Goal: Browse casually: Explore the website without a specific task or goal

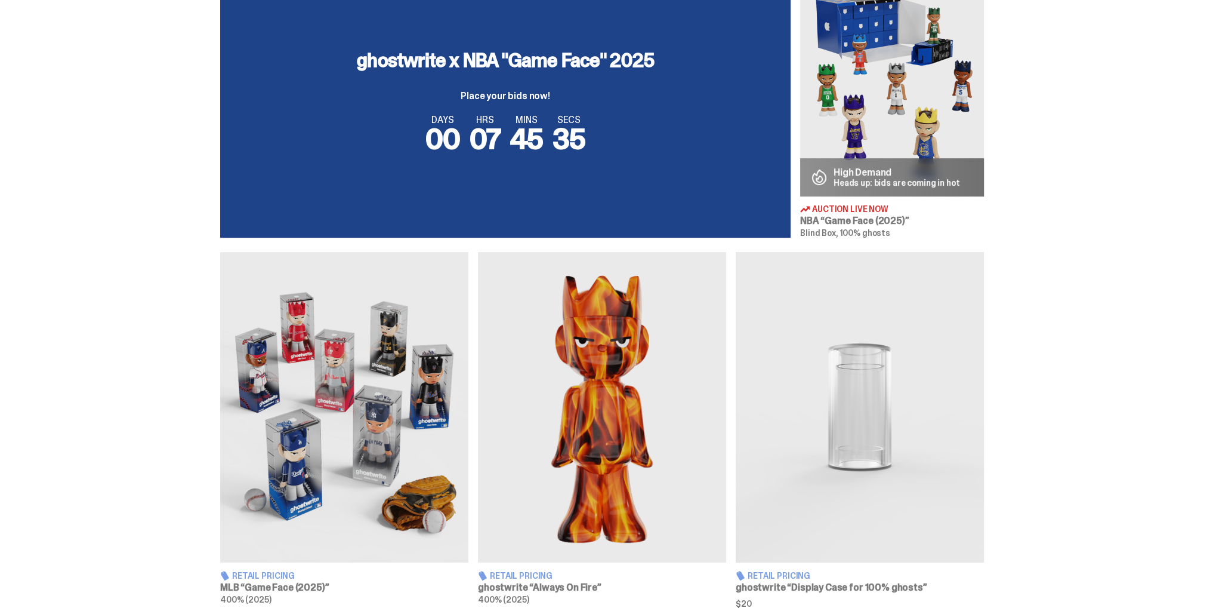
scroll to position [656, 0]
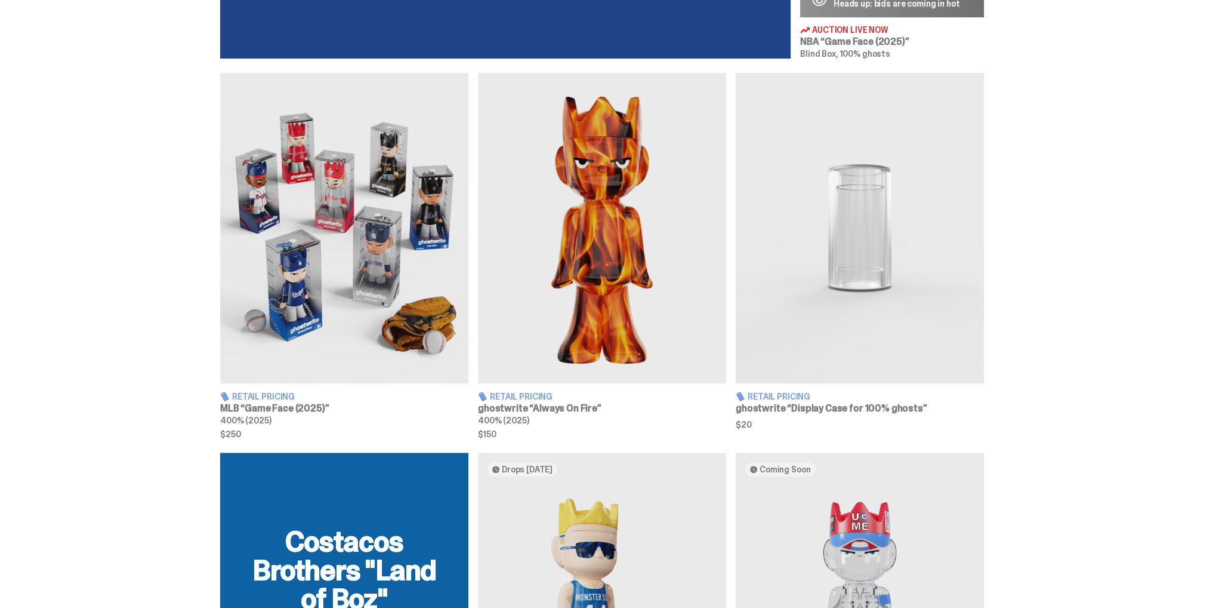
click at [330, 273] on img at bounding box center [344, 228] width 248 height 310
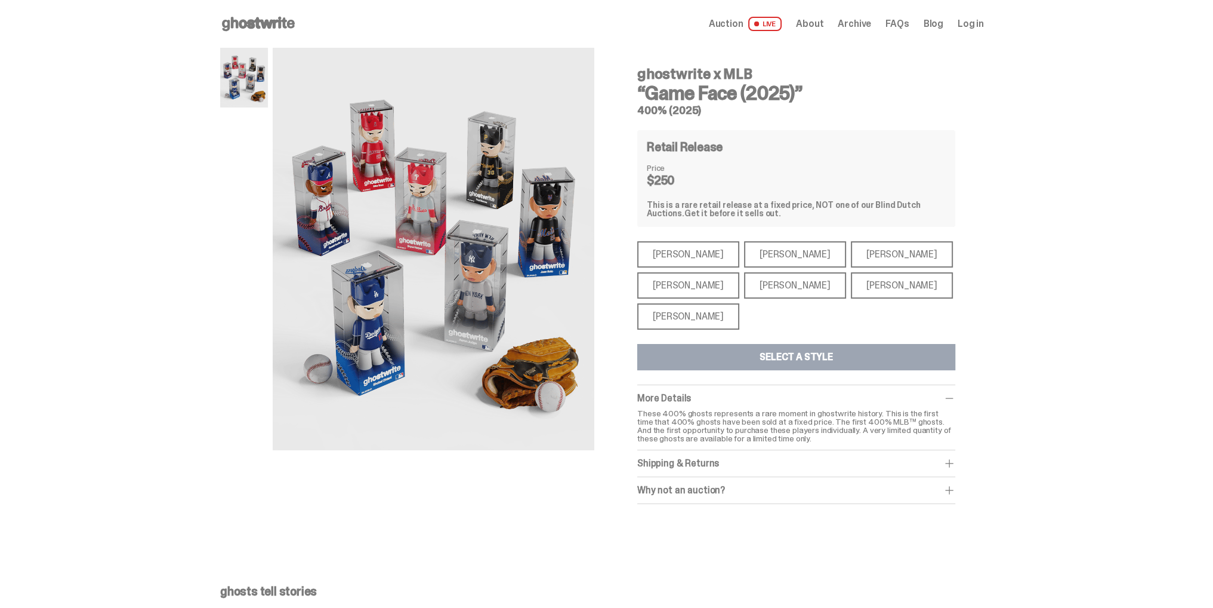
click at [707, 288] on div "[PERSON_NAME]" at bounding box center [688, 285] width 102 height 26
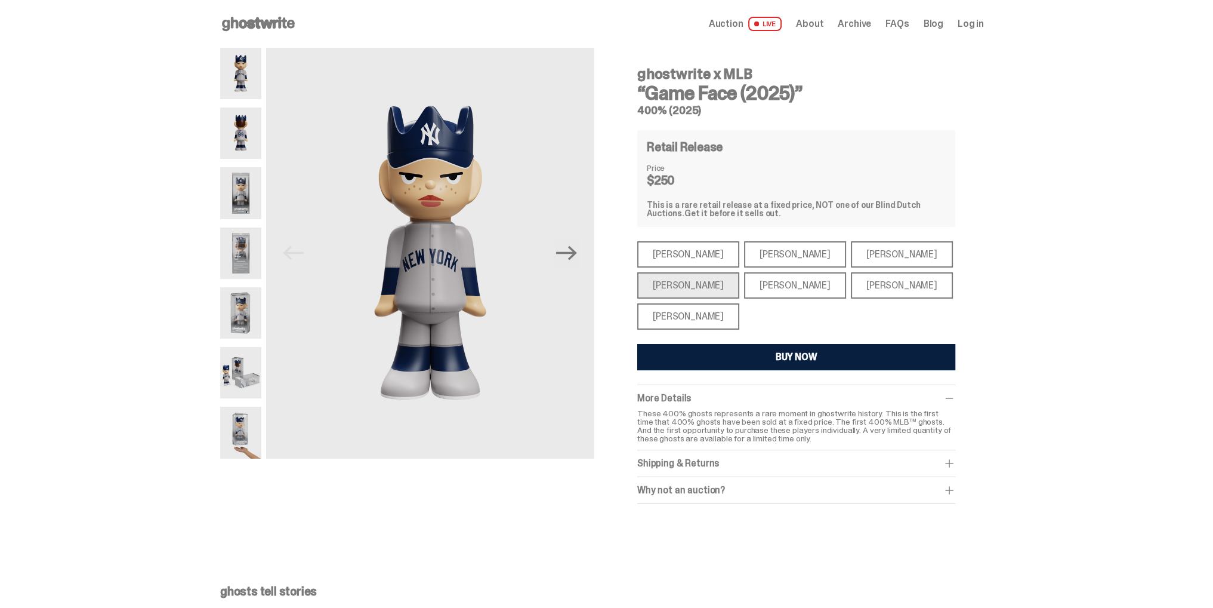
click at [763, 284] on div "[PERSON_NAME]" at bounding box center [795, 285] width 102 height 26
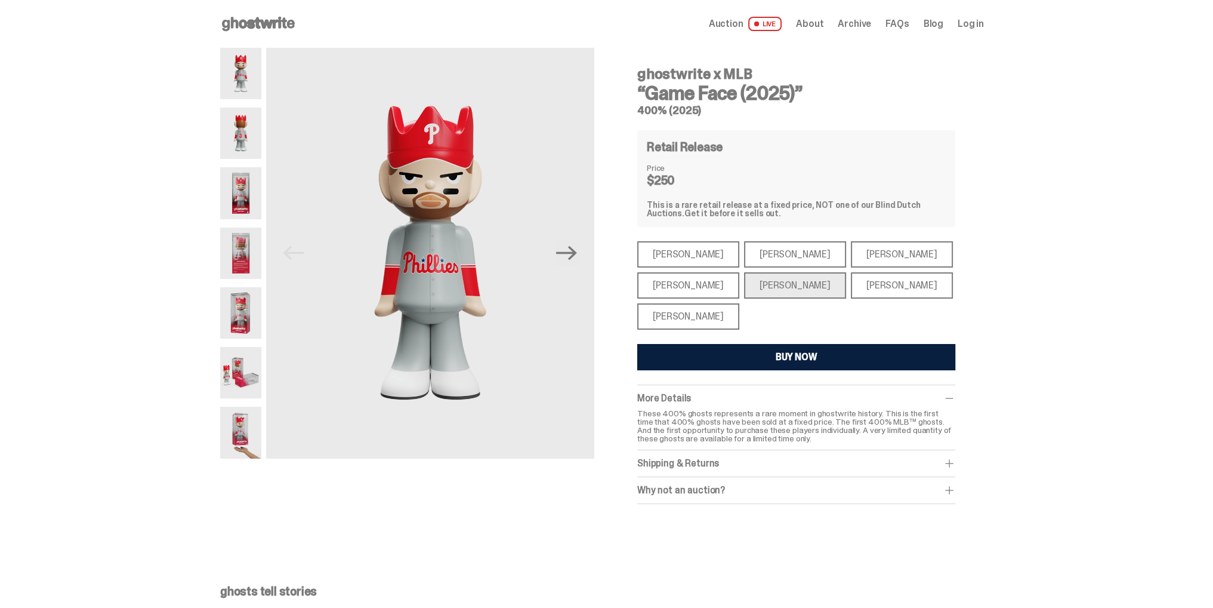
click at [851, 279] on div "[PERSON_NAME]" at bounding box center [902, 285] width 102 height 26
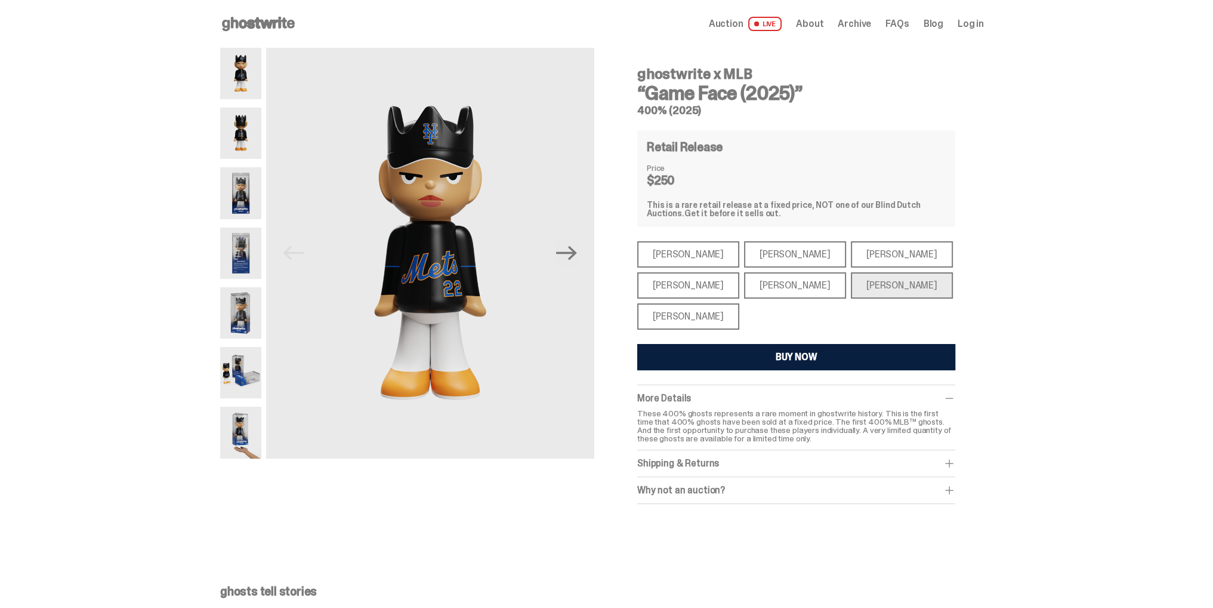
click at [851, 254] on div "[PERSON_NAME]" at bounding box center [902, 254] width 102 height 26
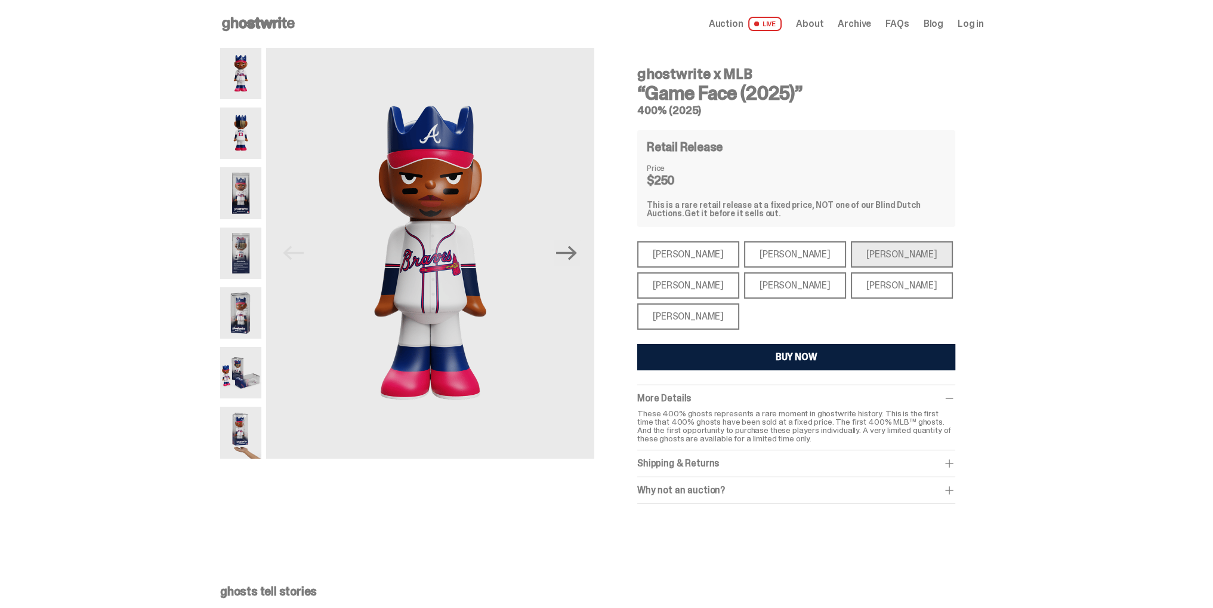
click at [787, 248] on div "[PERSON_NAME]" at bounding box center [795, 254] width 102 height 26
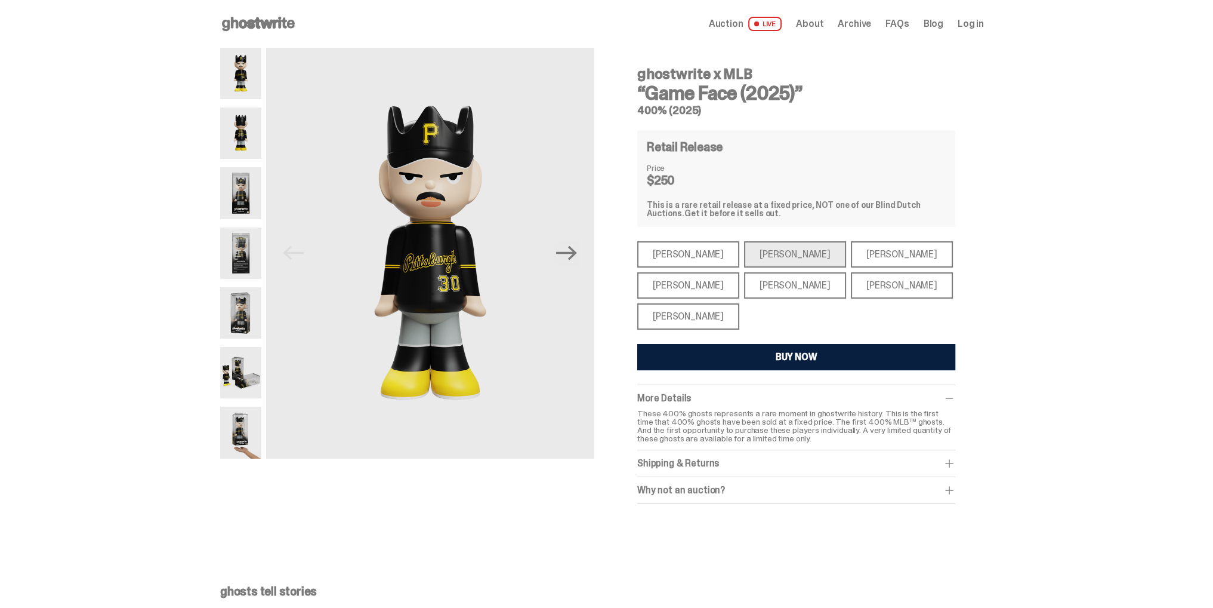
click at [689, 253] on div "[PERSON_NAME]" at bounding box center [688, 254] width 102 height 26
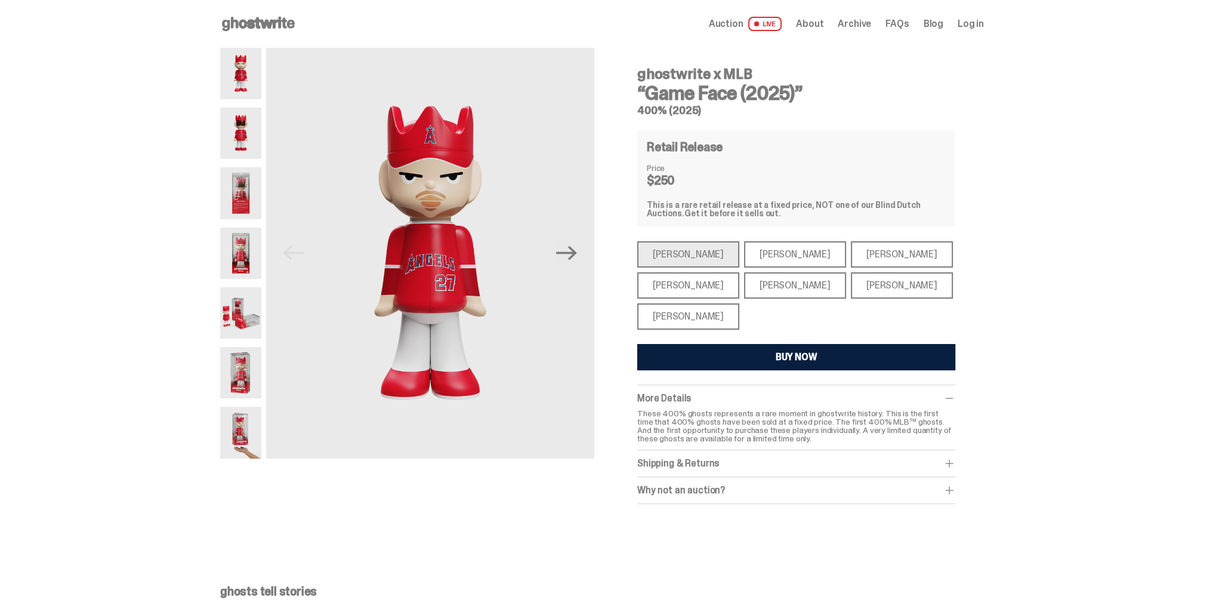
click at [766, 293] on div "[PERSON_NAME]" at bounding box center [795, 285] width 102 height 26
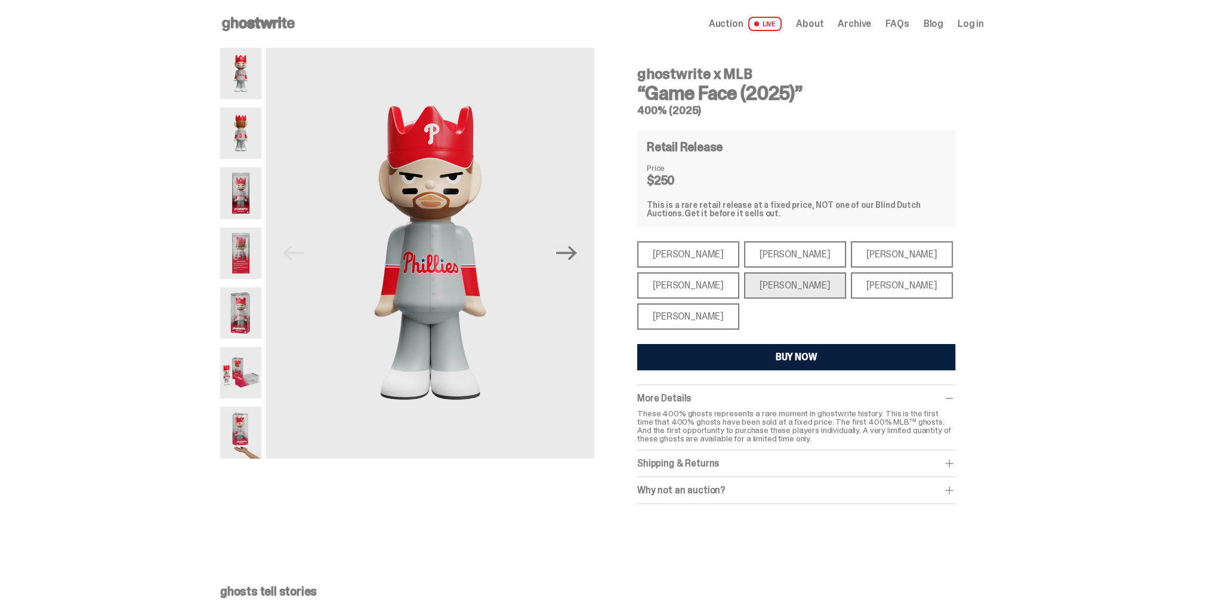
click at [764, 260] on div "[PERSON_NAME]" at bounding box center [795, 254] width 102 height 26
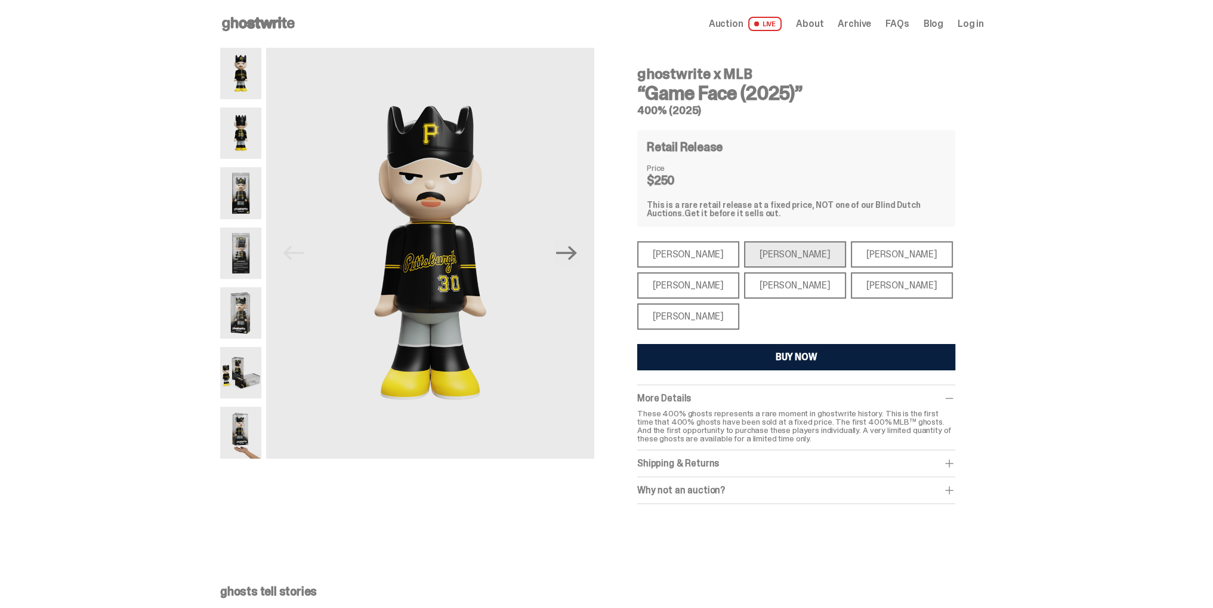
click at [767, 258] on div "[PERSON_NAME]" at bounding box center [795, 254] width 102 height 26
click at [851, 283] on div "[PERSON_NAME]" at bounding box center [902, 285] width 102 height 26
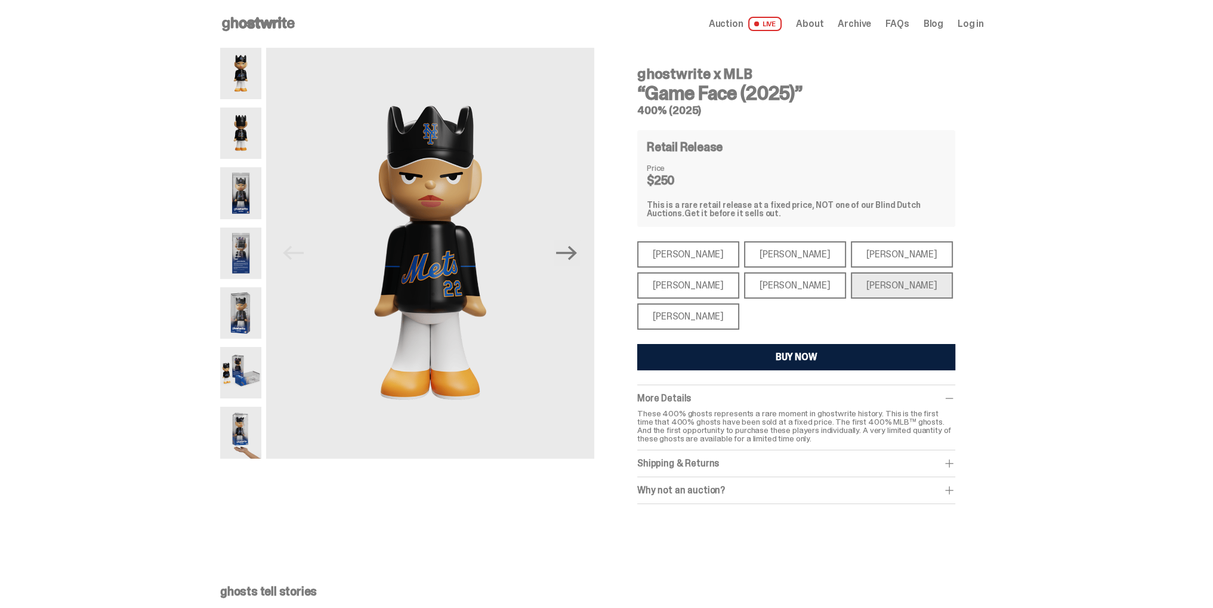
click at [708, 287] on div "[PERSON_NAME]" at bounding box center [688, 285] width 102 height 26
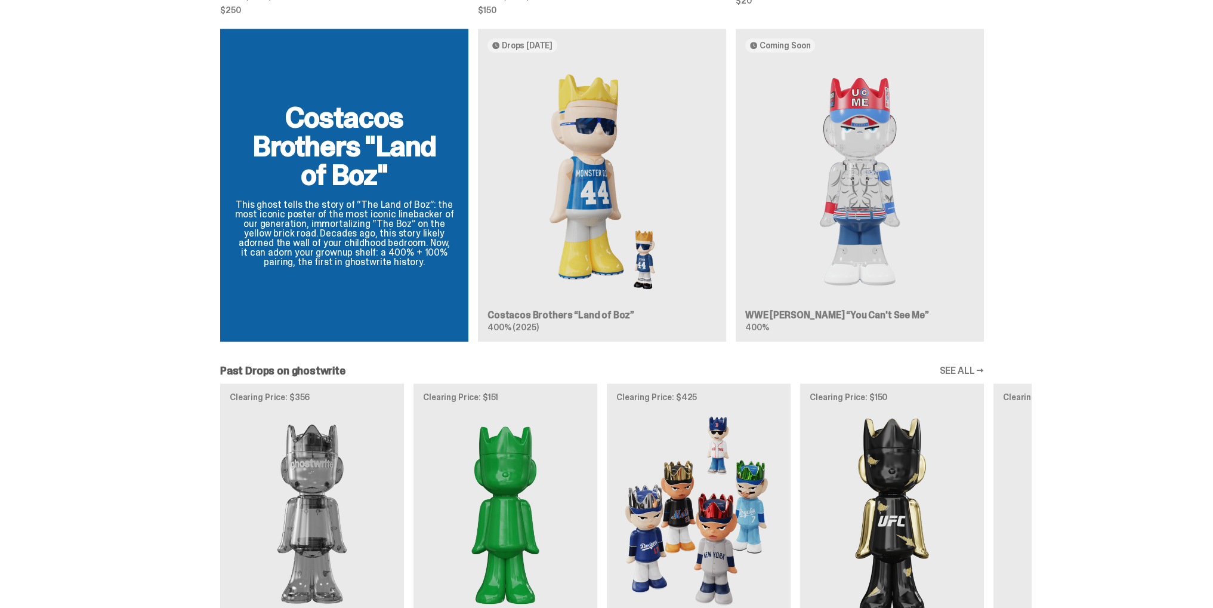
scroll to position [1074, 0]
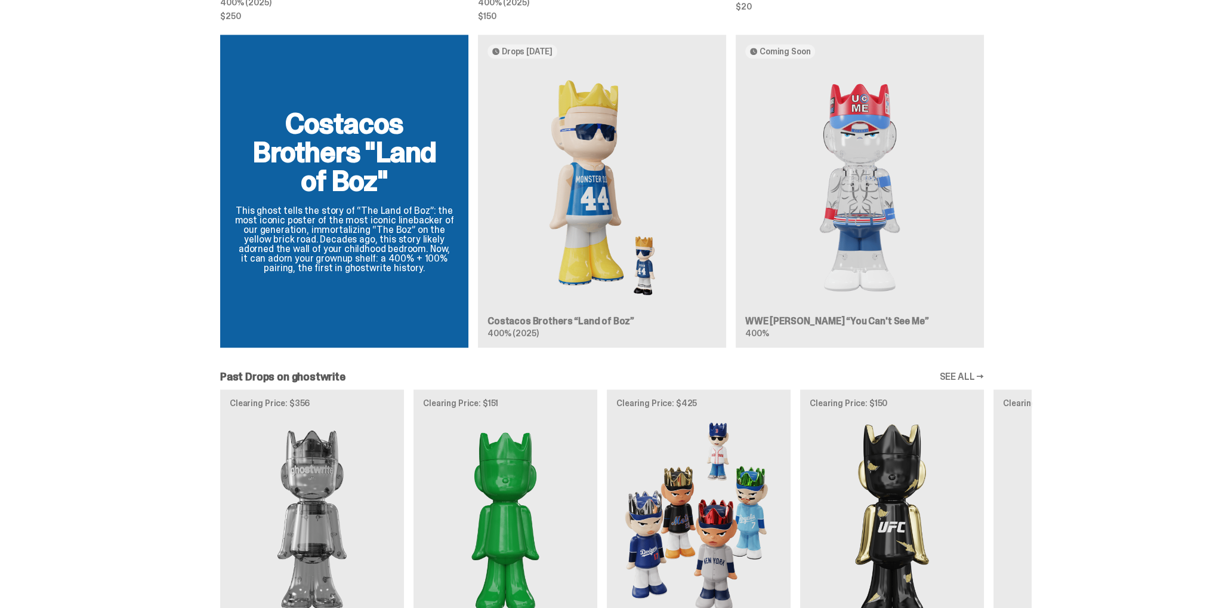
click at [833, 221] on div "Costacos Brothers "Land of Boz" This ghost tells the story of “The Land of Boz”…" at bounding box center [601, 196] width 859 height 322
click at [851, 171] on div "Costacos Brothers "Land of Boz" This ghost tells the story of “The Land of Boz”…" at bounding box center [601, 196] width 859 height 322
click at [864, 110] on div "Costacos Brothers "Land of Boz" This ghost tells the story of “The Land of Boz”…" at bounding box center [601, 196] width 859 height 322
click at [656, 177] on div "Costacos Brothers "Land of Boz" This ghost tells the story of “The Land of Boz”…" at bounding box center [601, 196] width 859 height 322
click at [603, 182] on div "Costacos Brothers "Land of Boz" This ghost tells the story of “The Land of Boz”…" at bounding box center [601, 196] width 859 height 322
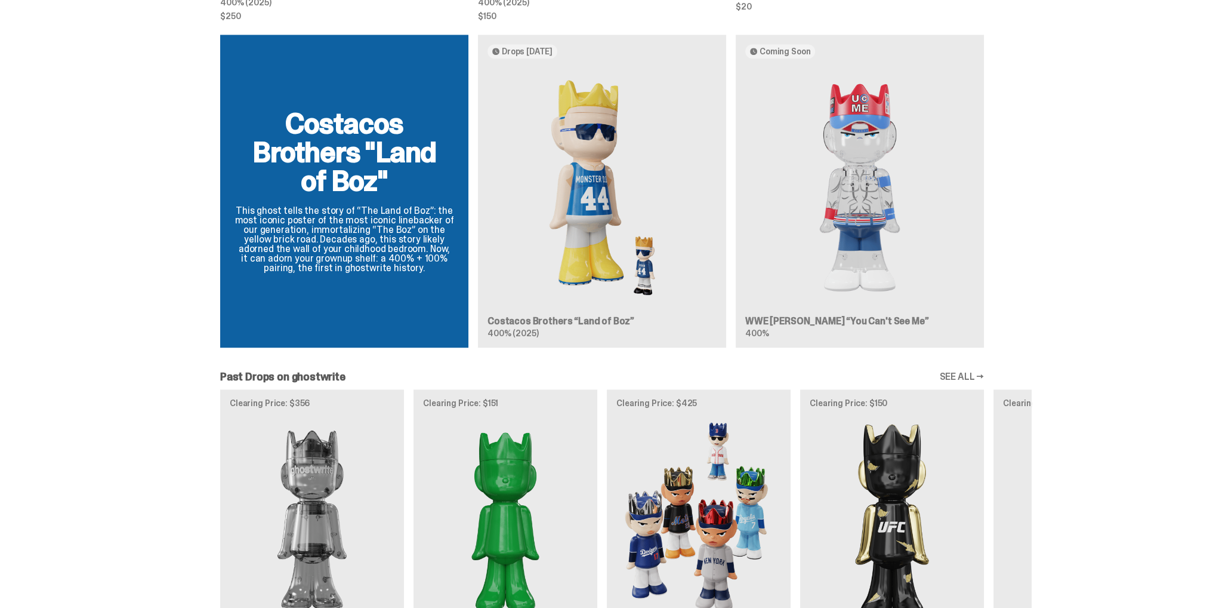
click at [584, 127] on div "Costacos Brothers "Land of Boz" This ghost tells the story of “The Land of Boz”…" at bounding box center [601, 196] width 859 height 322
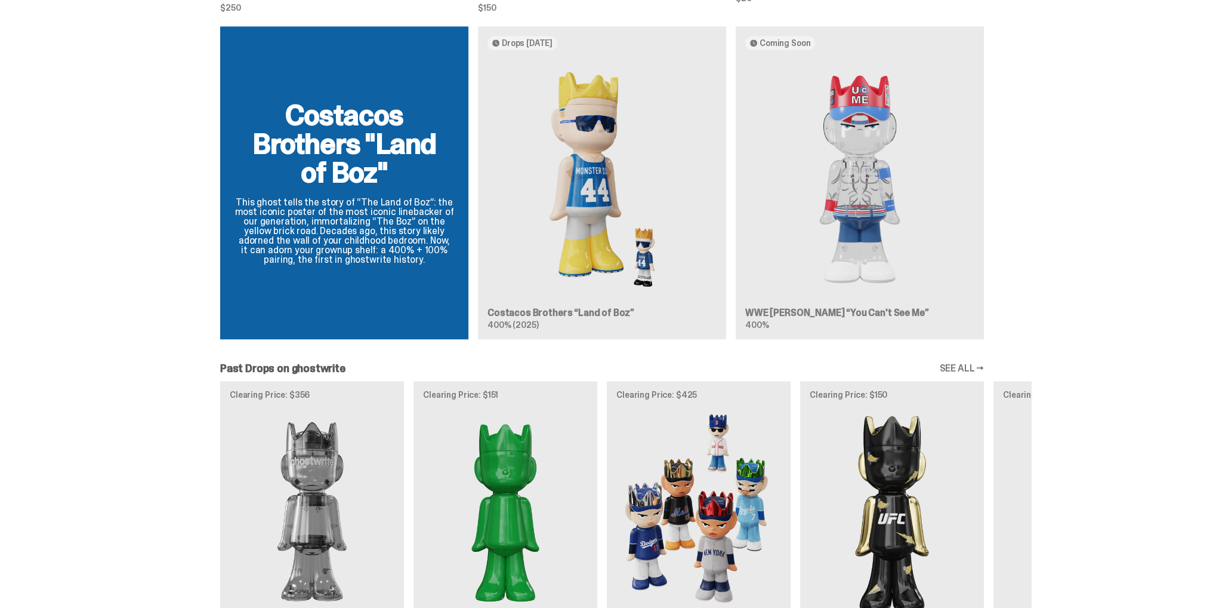
scroll to position [1134, 0]
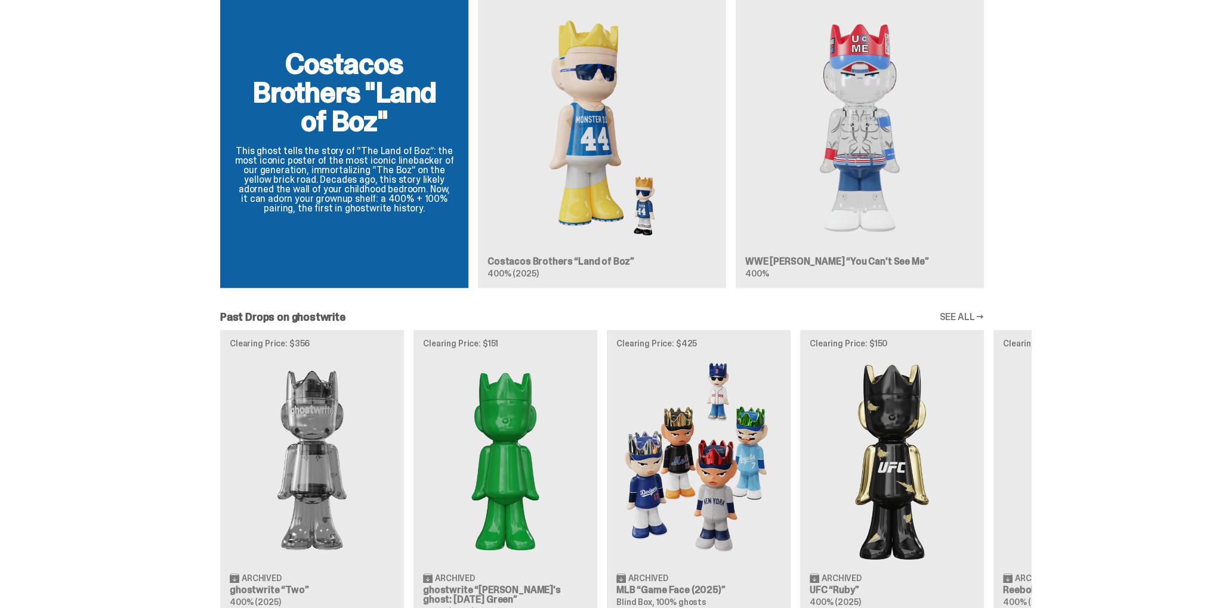
click at [917, 416] on div "Clearing Price: $356 Archived ghostwrite “Two” 400% (2025) Clearing Price: $151…" at bounding box center [601, 477] width 859 height 296
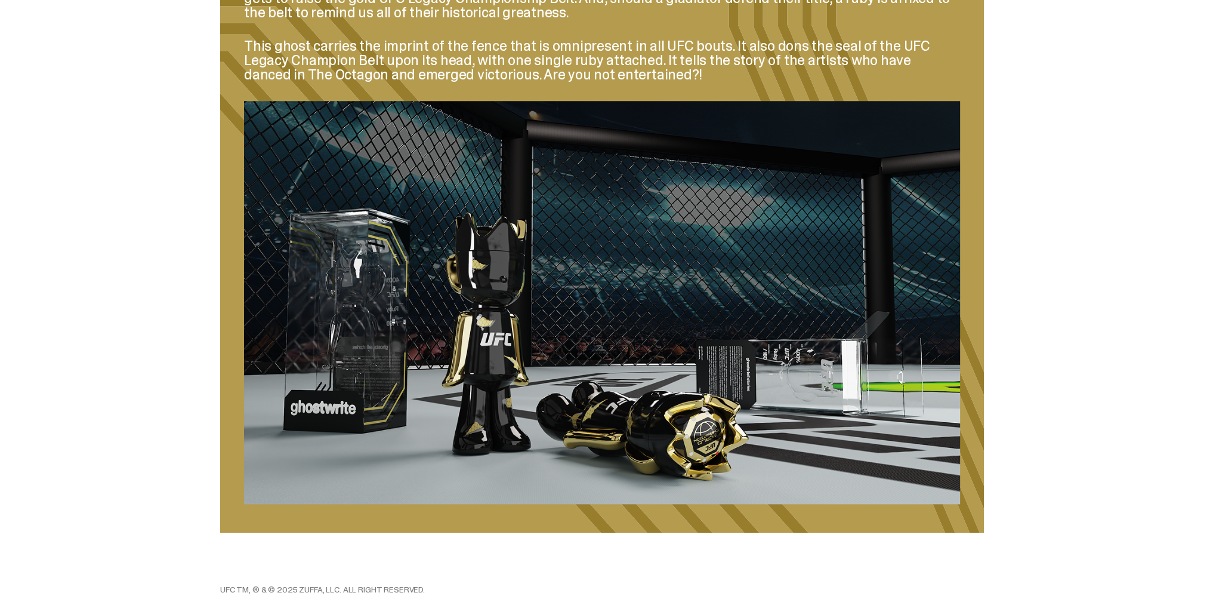
scroll to position [1694, 0]
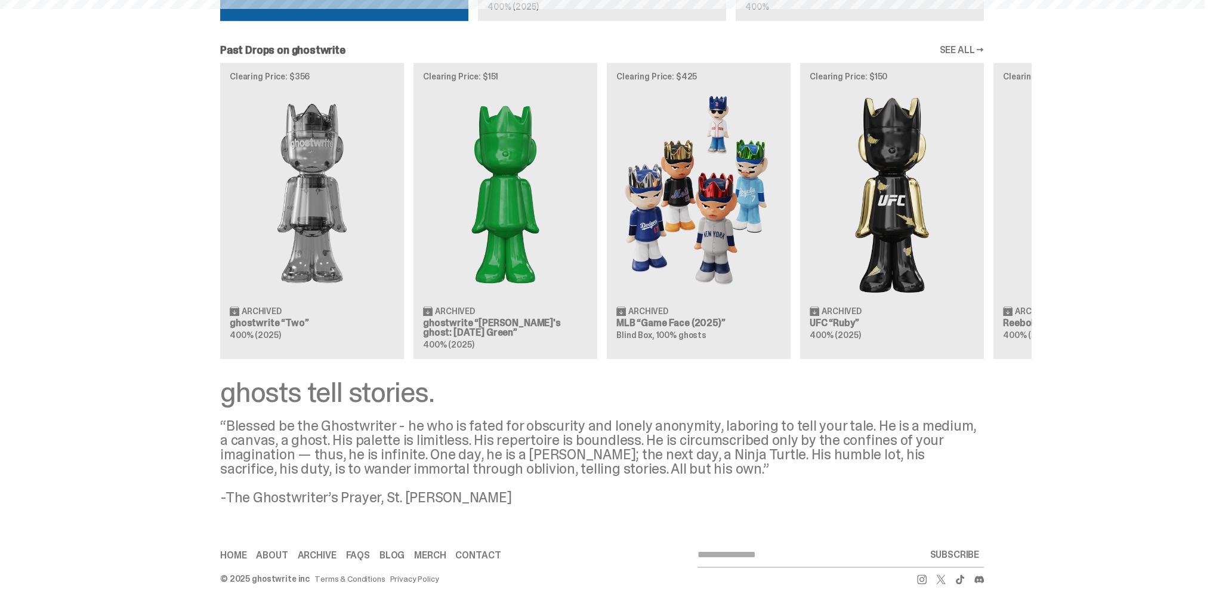
scroll to position [1134, 0]
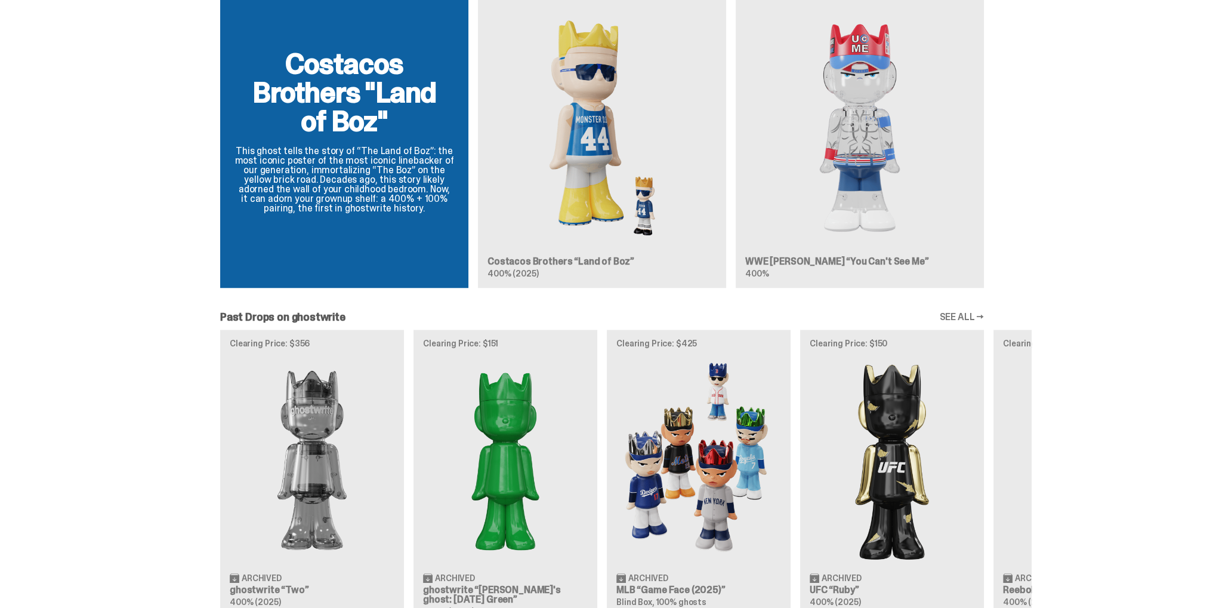
click at [981, 316] on link "SEE ALL →" at bounding box center [961, 317] width 45 height 10
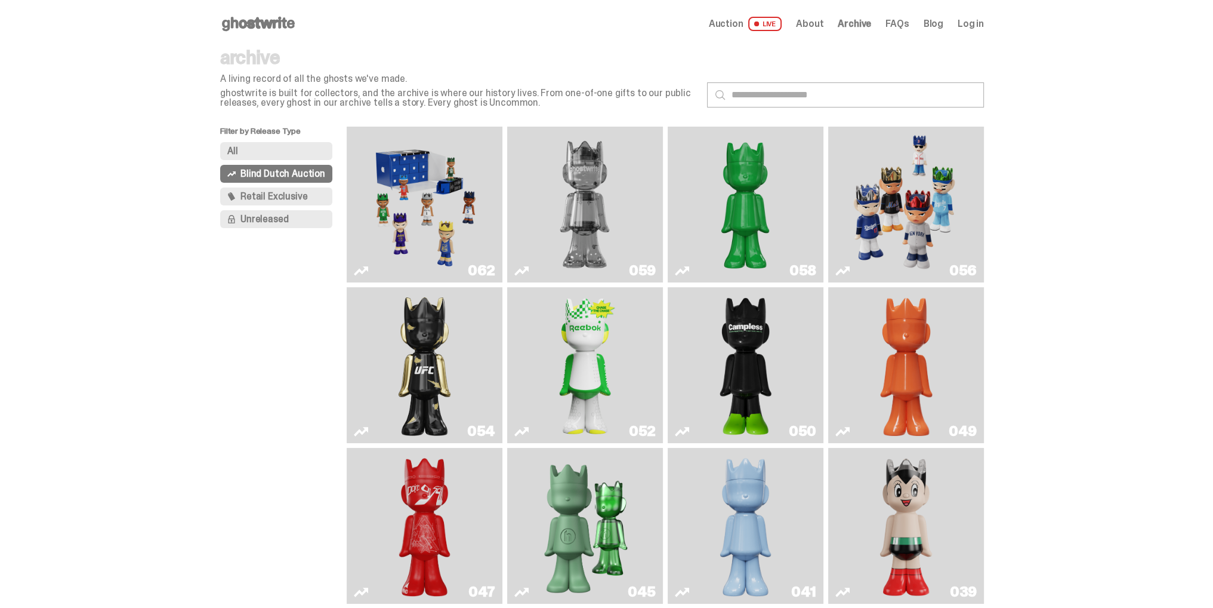
click at [568, 350] on img "Court Victory" at bounding box center [585, 365] width 63 height 146
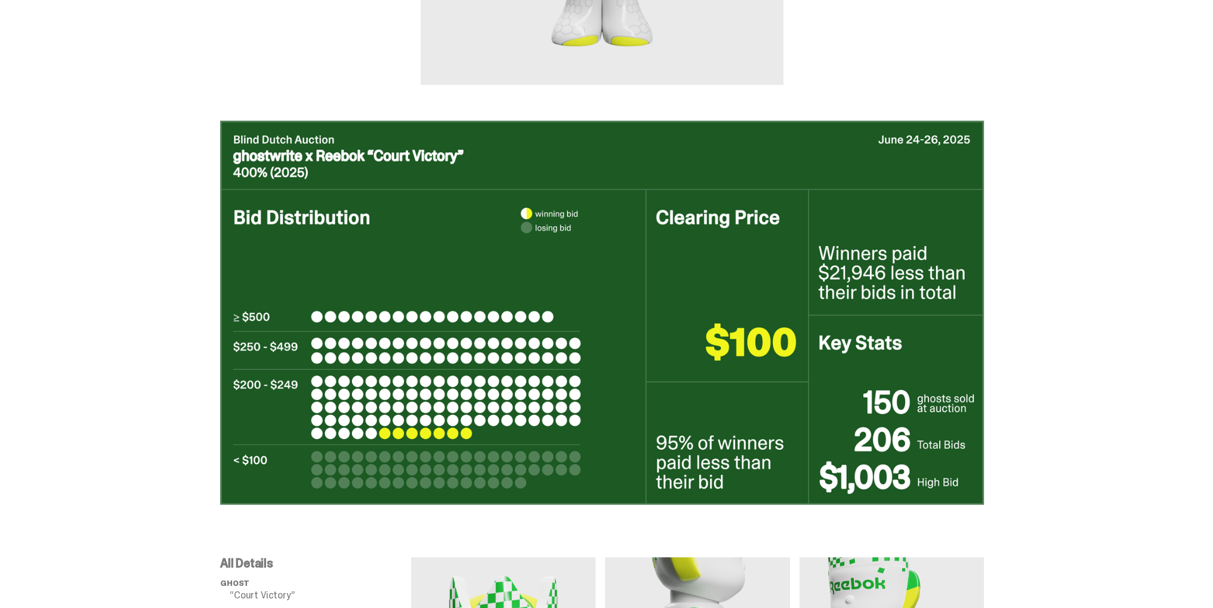
scroll to position [477, 0]
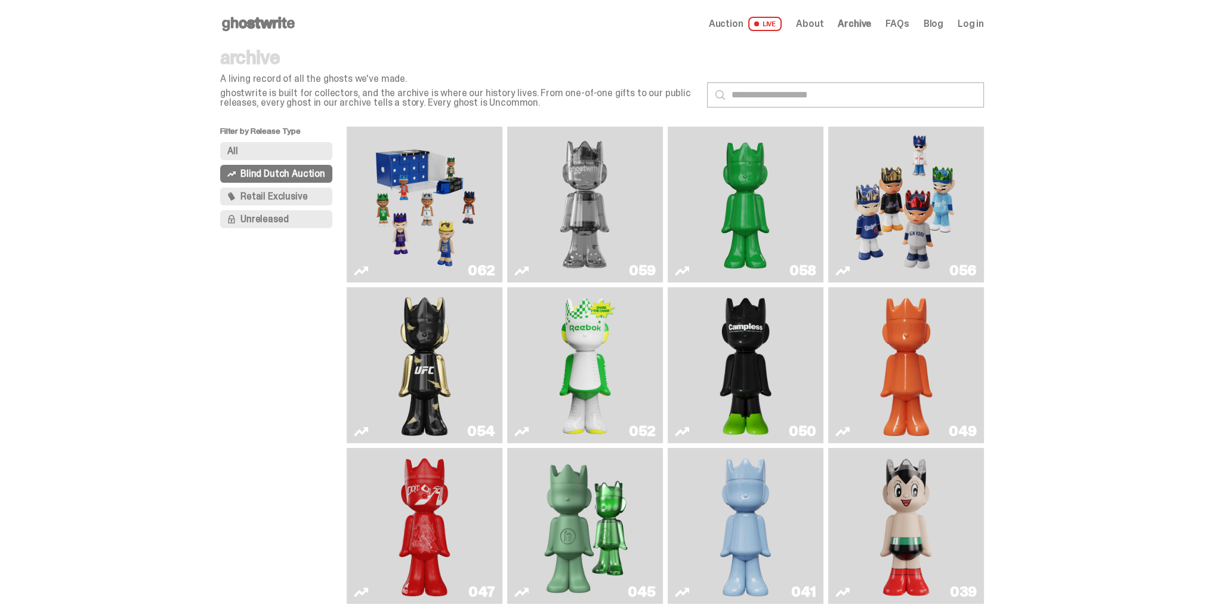
click at [254, 25] on use at bounding box center [258, 24] width 73 height 14
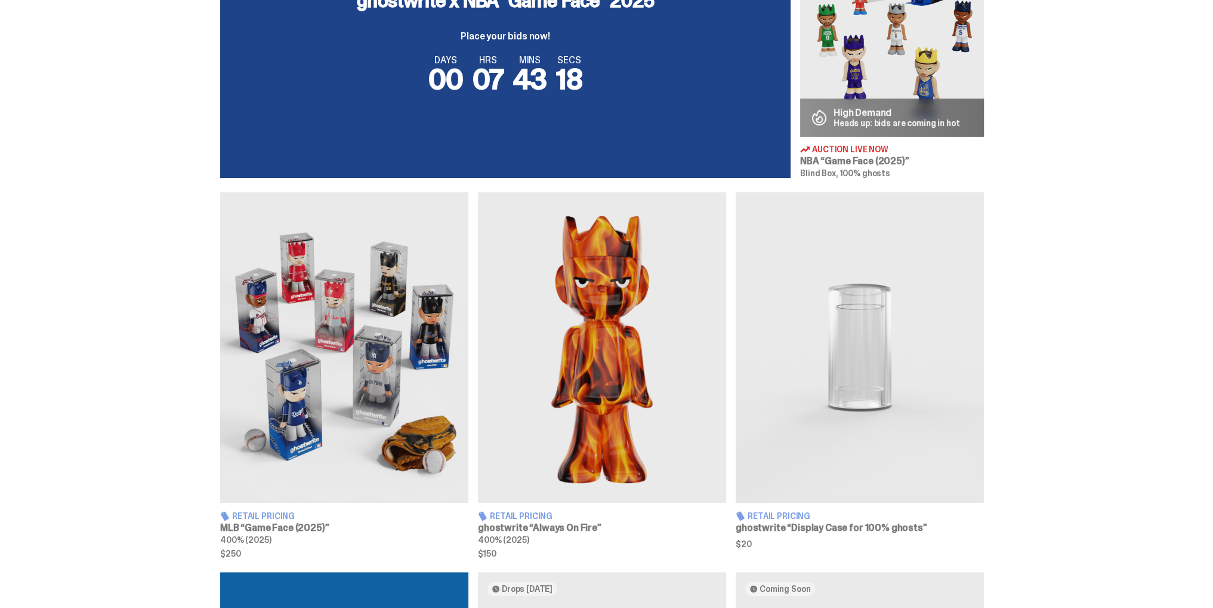
scroll to position [298, 0]
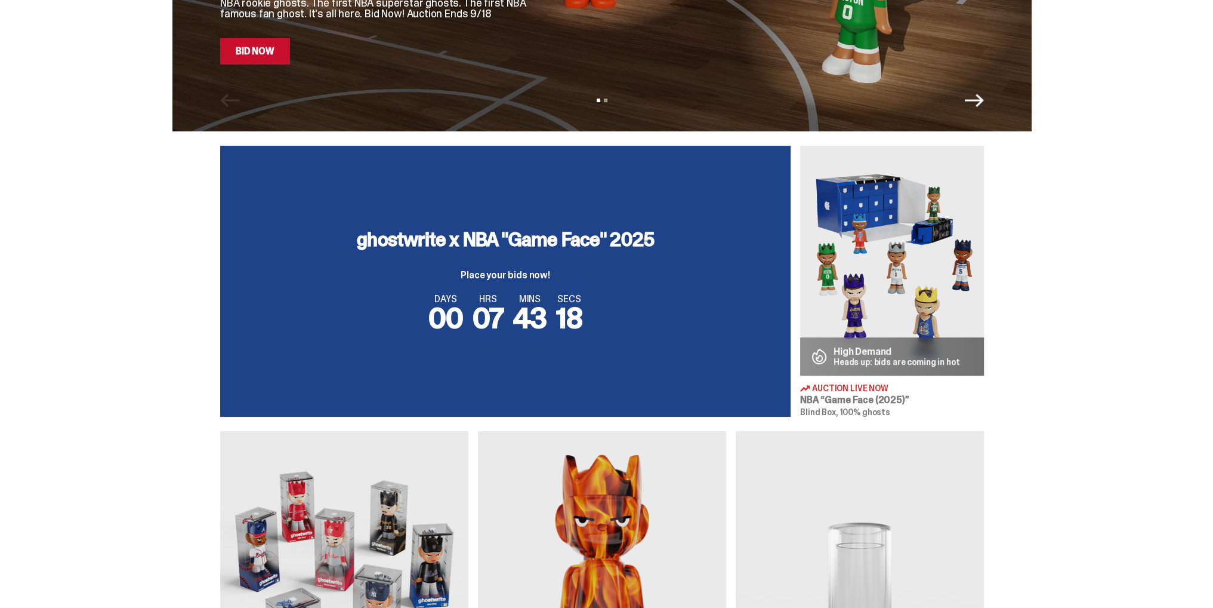
click at [885, 256] on img at bounding box center [892, 261] width 184 height 230
